Goal: Transaction & Acquisition: Purchase product/service

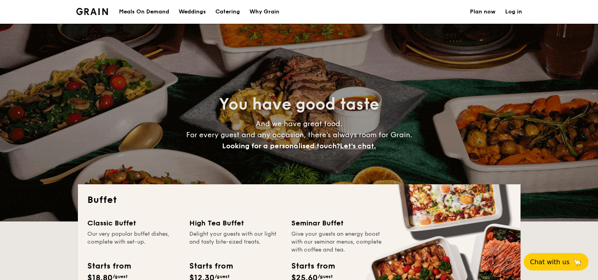
select select
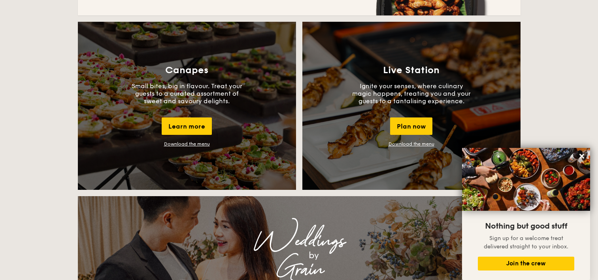
scroll to position [672, 0]
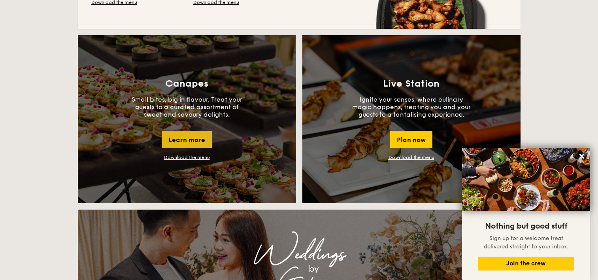
click at [196, 138] on div "Learn more" at bounding box center [187, 139] width 50 height 17
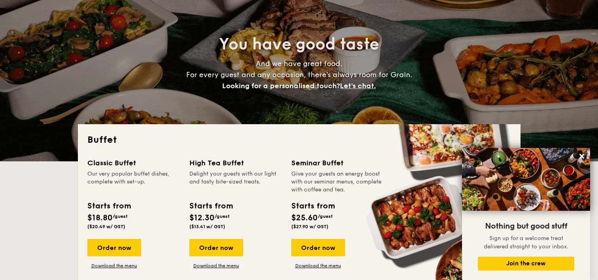
scroll to position [79, 0]
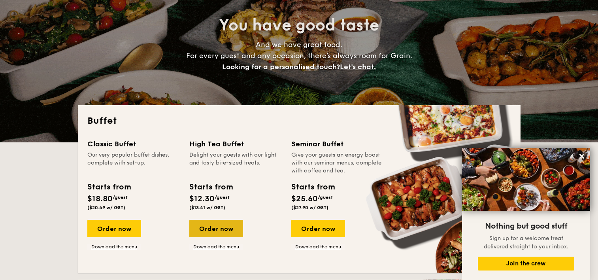
click at [223, 225] on div "Order now" at bounding box center [216, 228] width 54 height 17
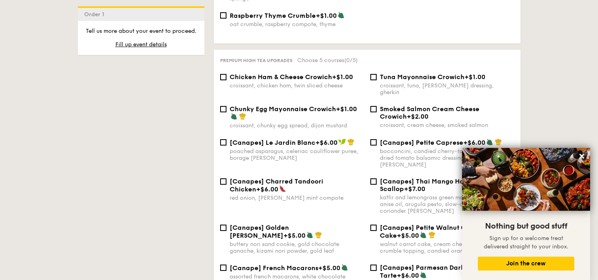
scroll to position [1016, 0]
